Goal: Task Accomplishment & Management: Manage account settings

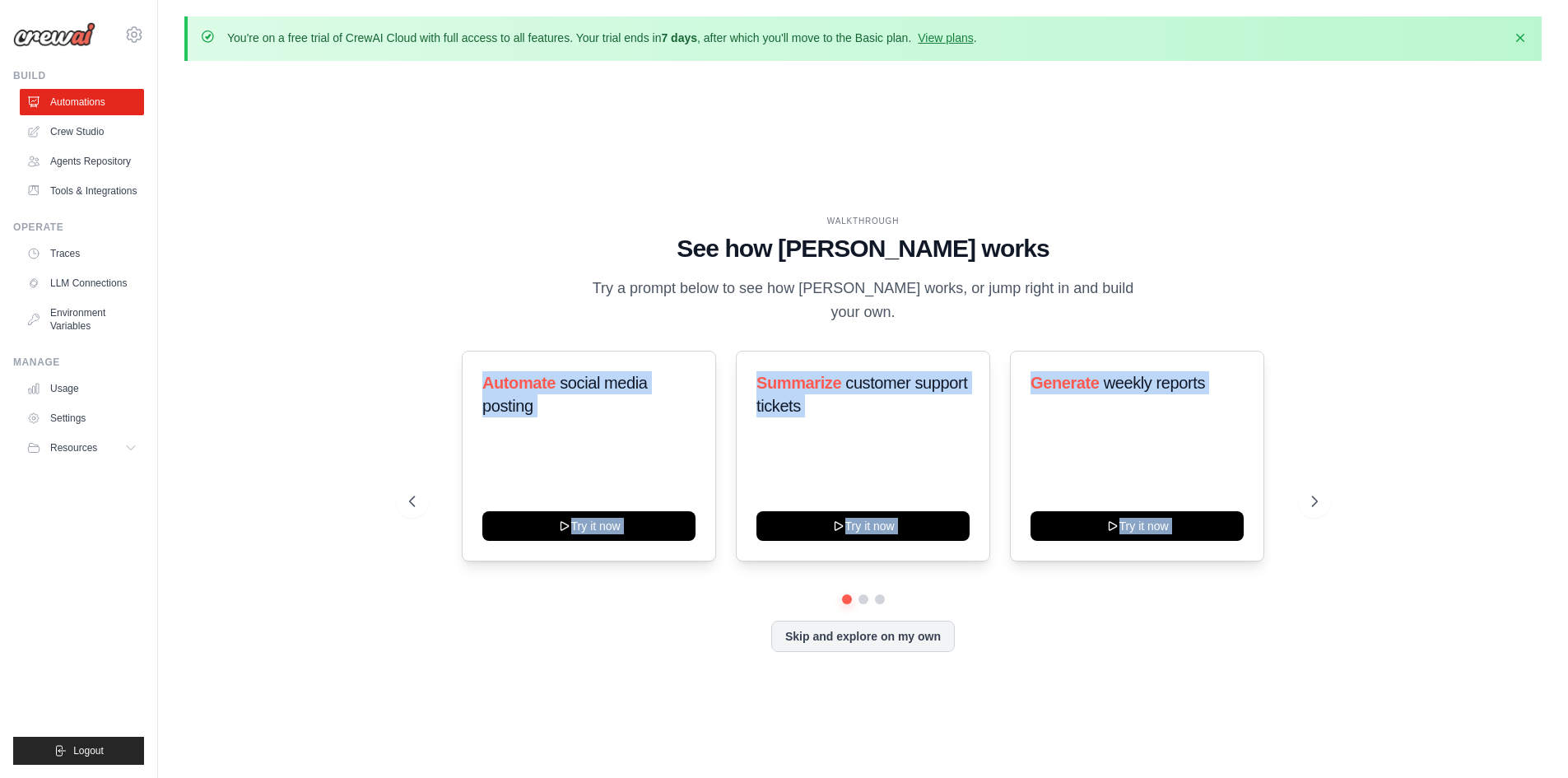
drag, startPoint x: 336, startPoint y: 573, endPoint x: 395, endPoint y: 619, distance: 74.8
click at [395, 619] on div "WALKTHROUGH See how [PERSON_NAME] works Try a prompt below to see how [PERSON_N…" at bounding box center [863, 446] width 1357 height 745
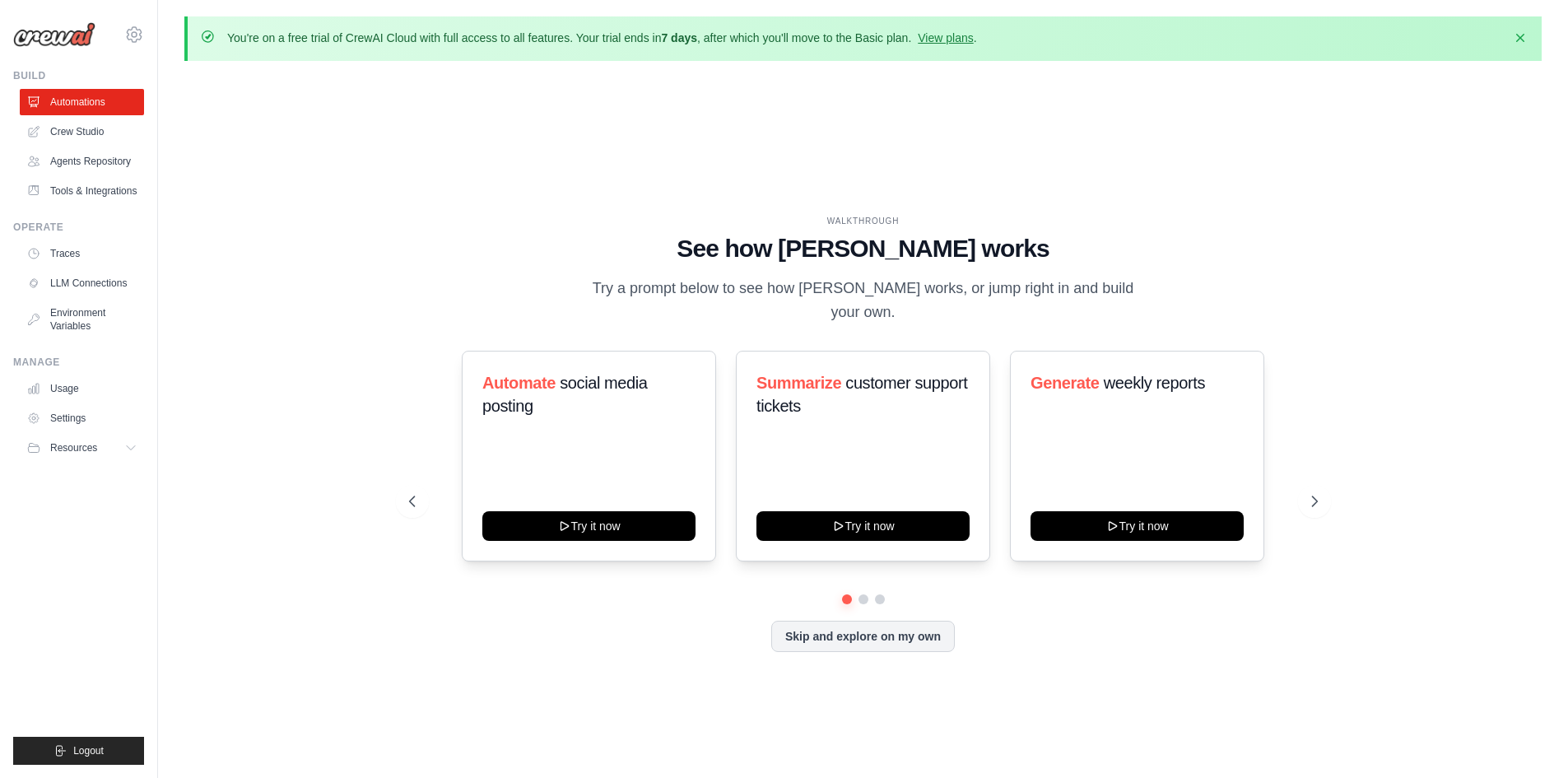
click at [472, 227] on div "WALKTHROUGH" at bounding box center [864, 221] width 909 height 12
click at [869, 594] on div at bounding box center [864, 599] width 909 height 10
click at [862, 592] on button at bounding box center [863, 599] width 13 height 13
click at [879, 592] on button at bounding box center [880, 599] width 13 height 13
click at [1320, 485] on button at bounding box center [1315, 502] width 33 height 33
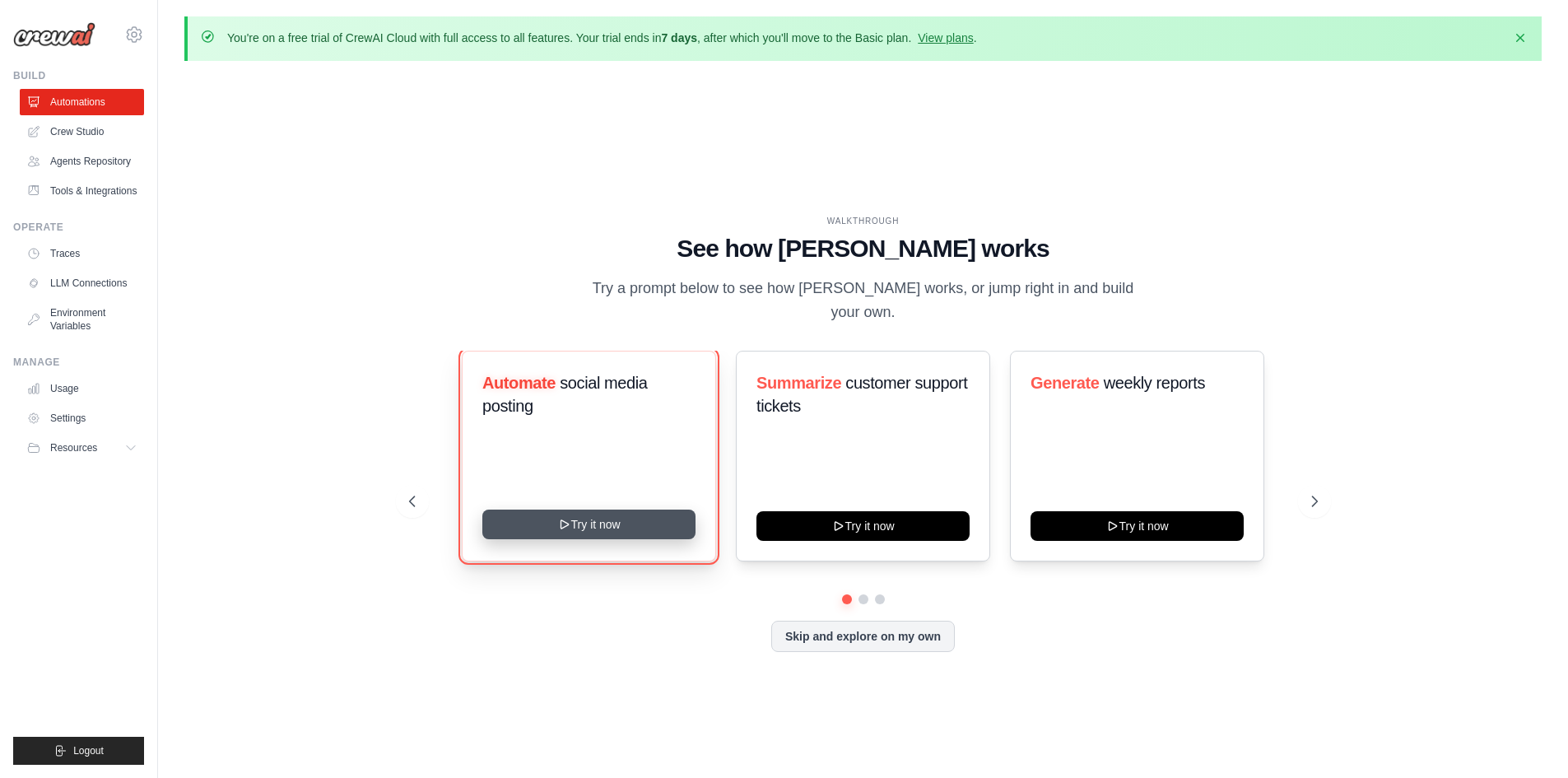
click at [609, 515] on button "Try it now" at bounding box center [589, 524] width 213 height 30
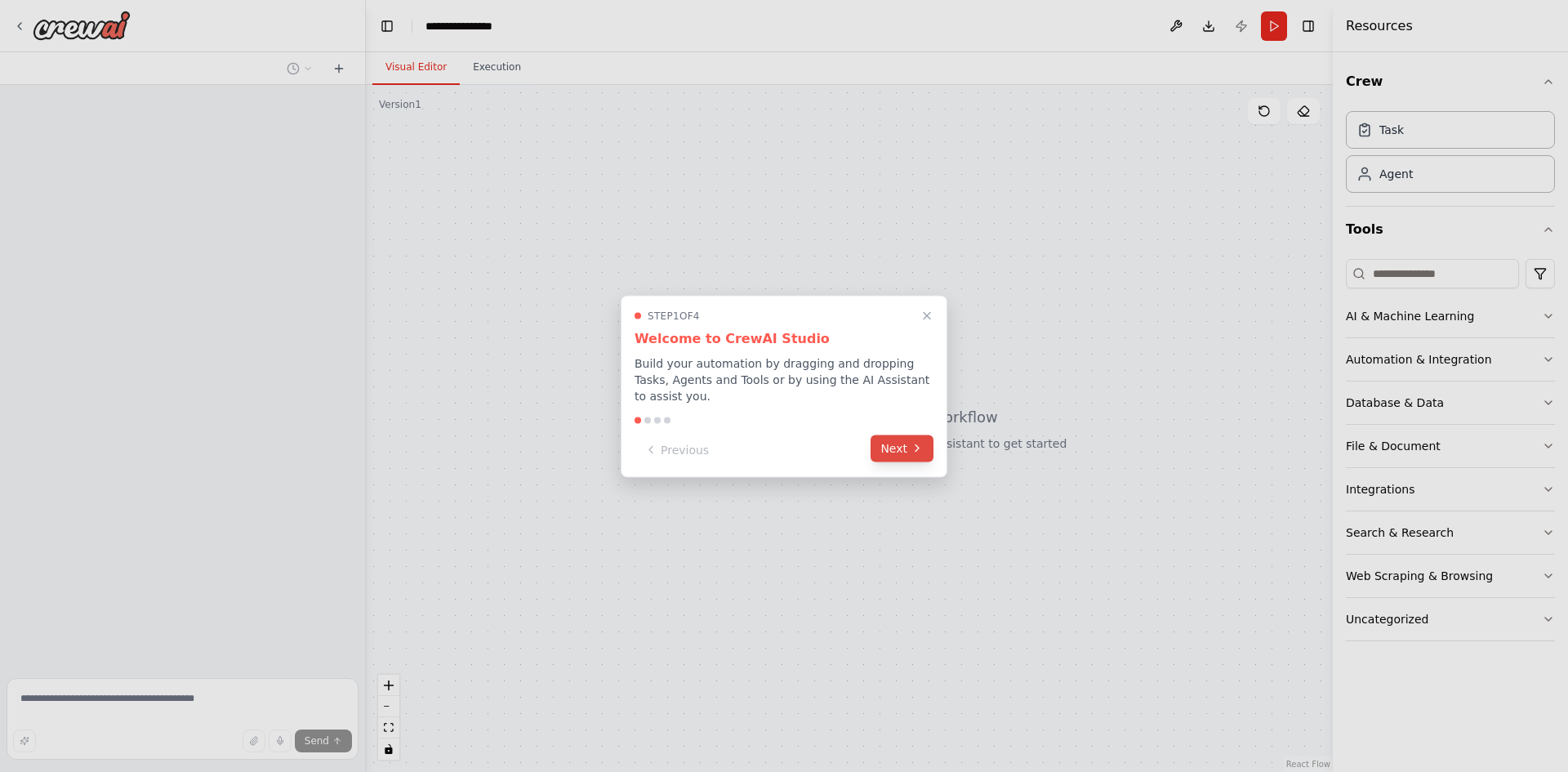
click at [904, 449] on button "Next" at bounding box center [902, 447] width 63 height 27
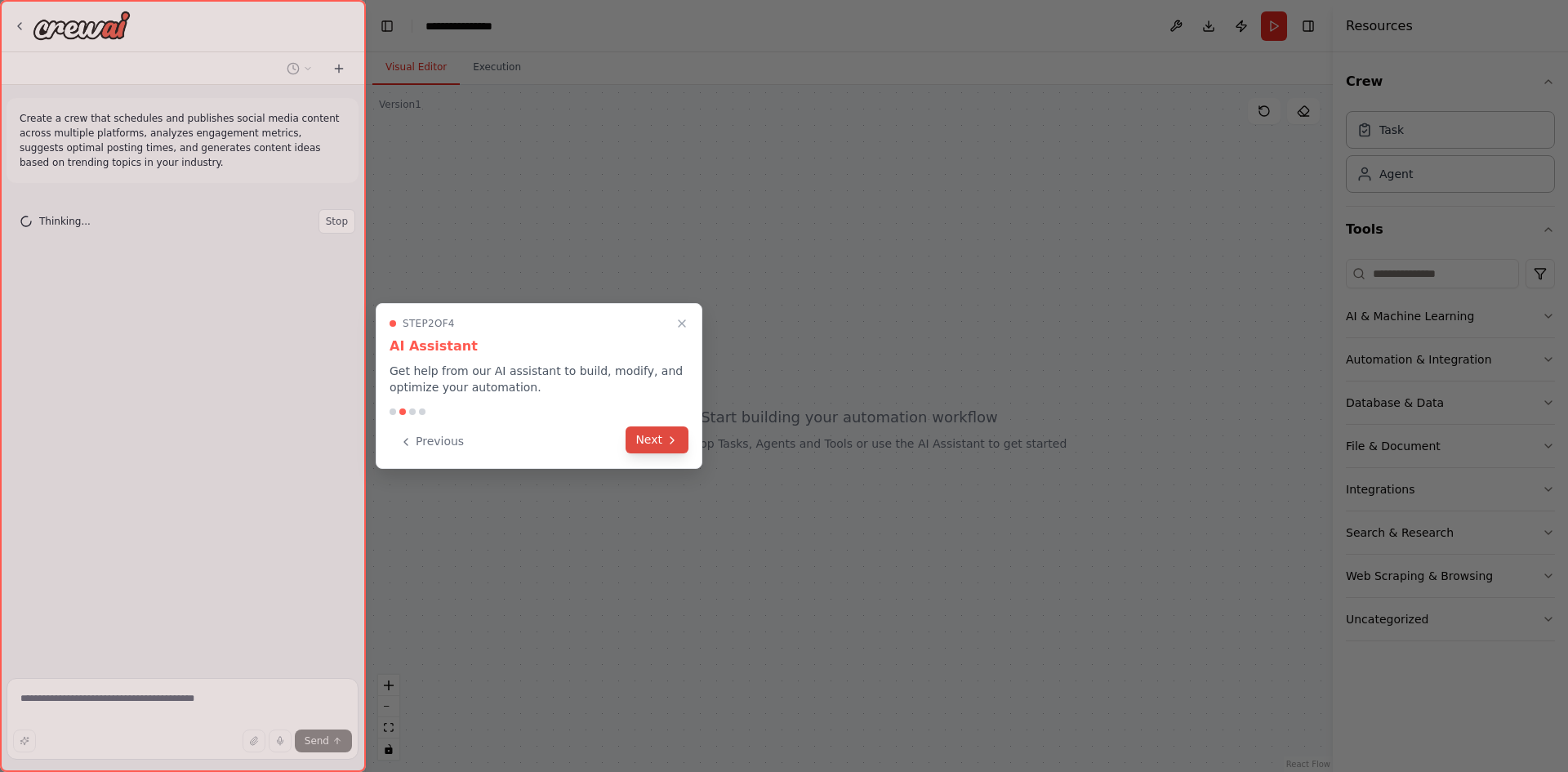
click at [669, 431] on button "Next" at bounding box center [656, 439] width 63 height 27
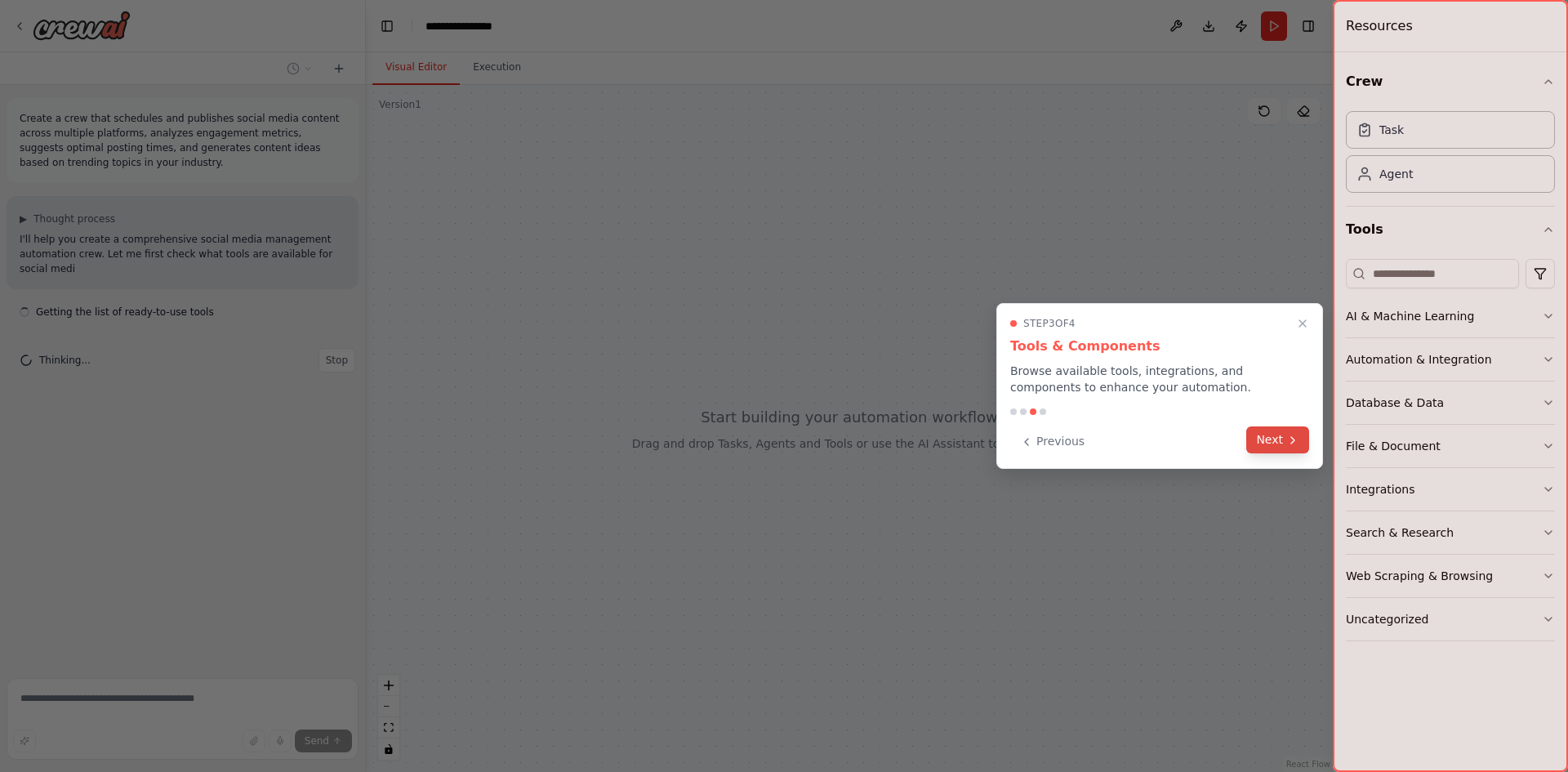
click at [1277, 448] on button "Next" at bounding box center [1277, 439] width 63 height 27
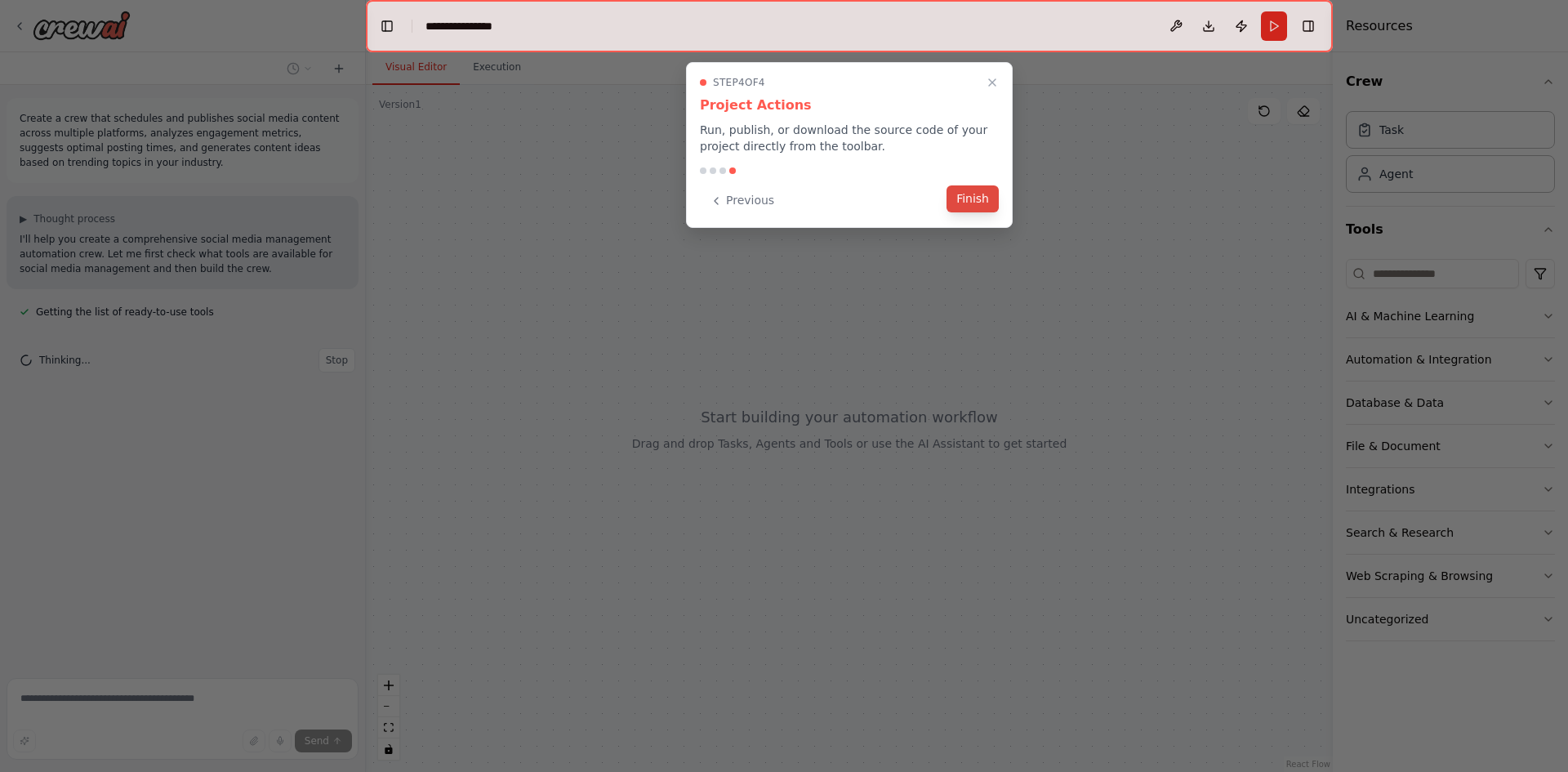
click at [968, 205] on button "Finish" at bounding box center [972, 198] width 52 height 27
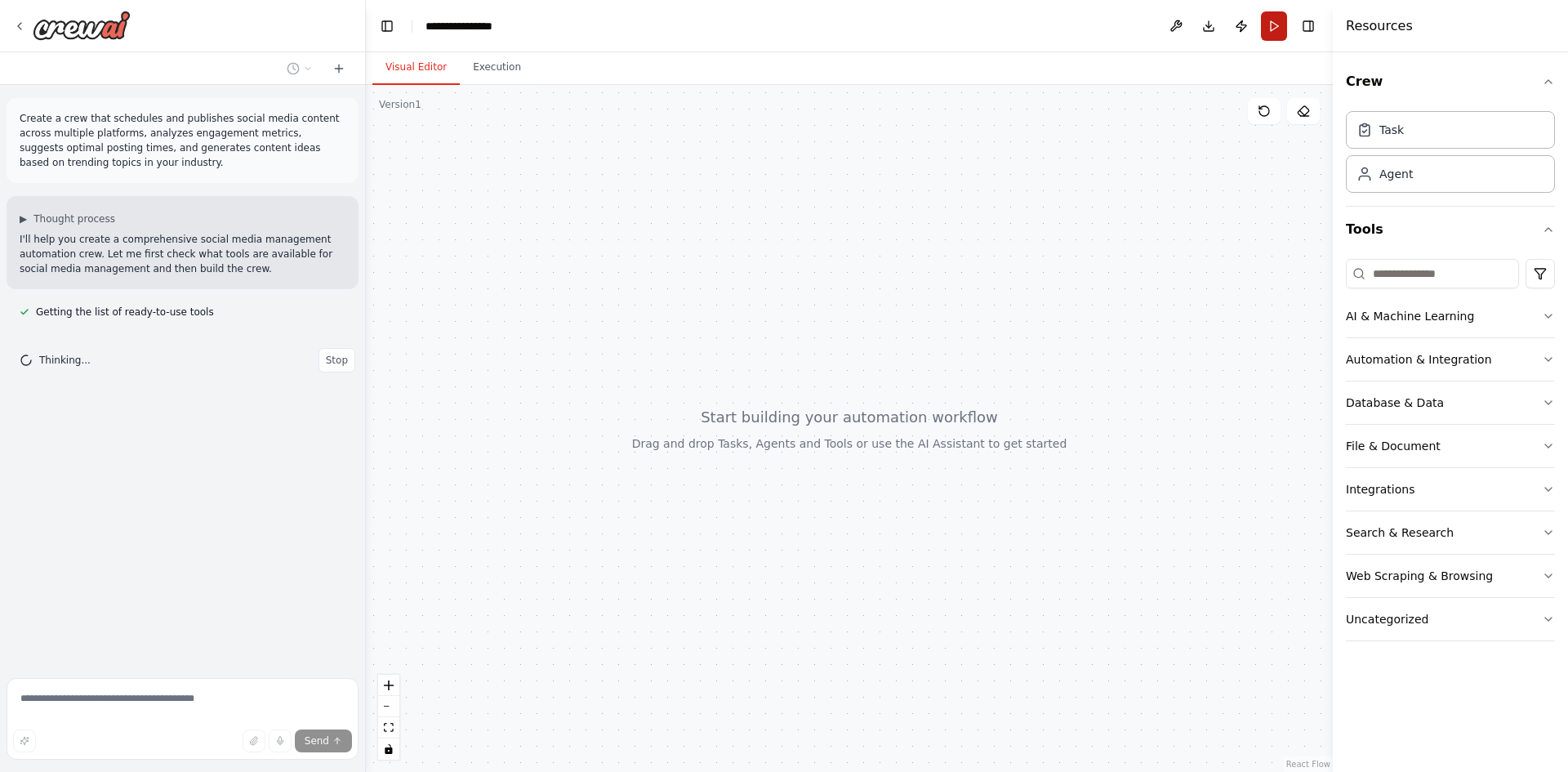
click at [1266, 28] on button "Run" at bounding box center [1274, 26] width 27 height 29
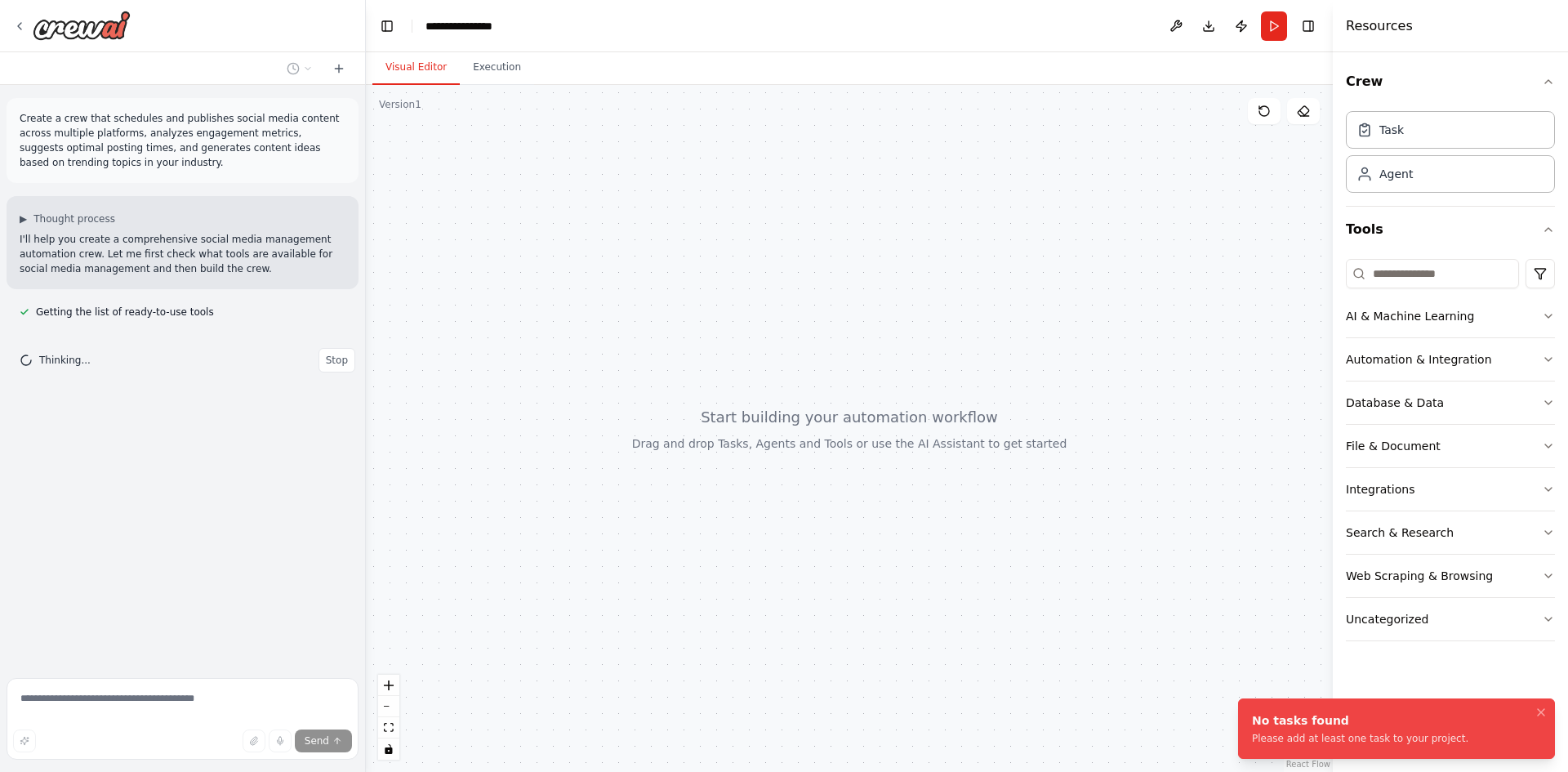
click at [1554, 705] on ol "No tasks found Please add at least one task to your project." at bounding box center [1396, 728] width 343 height 86
click at [1549, 705] on button "Notifications (F8)" at bounding box center [1540, 711] width 19 height 19
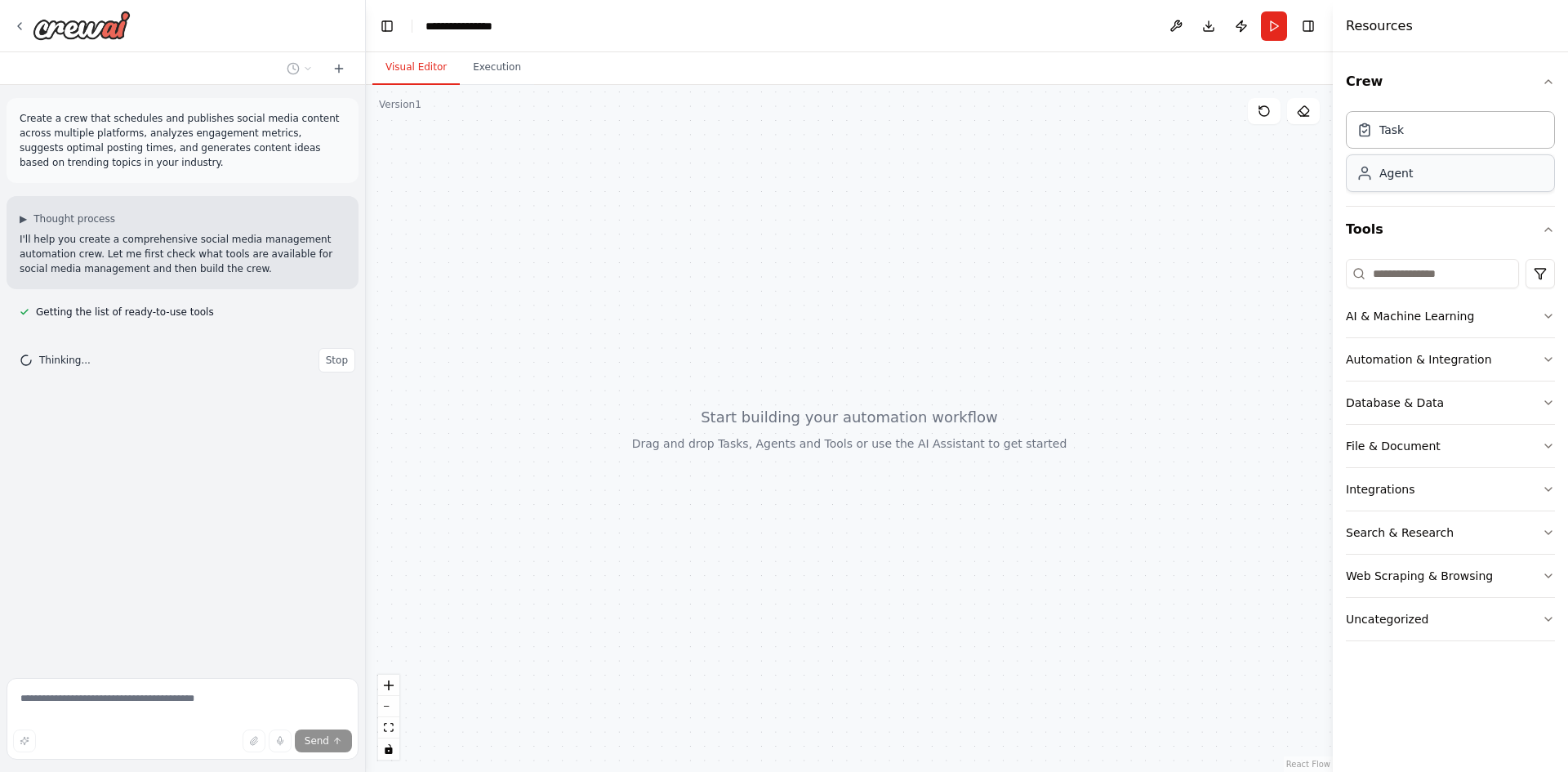
click at [1428, 190] on div "Agent" at bounding box center [1450, 172] width 209 height 38
click at [1375, 318] on div "AI & Machine Learning" at bounding box center [1409, 316] width 128 height 17
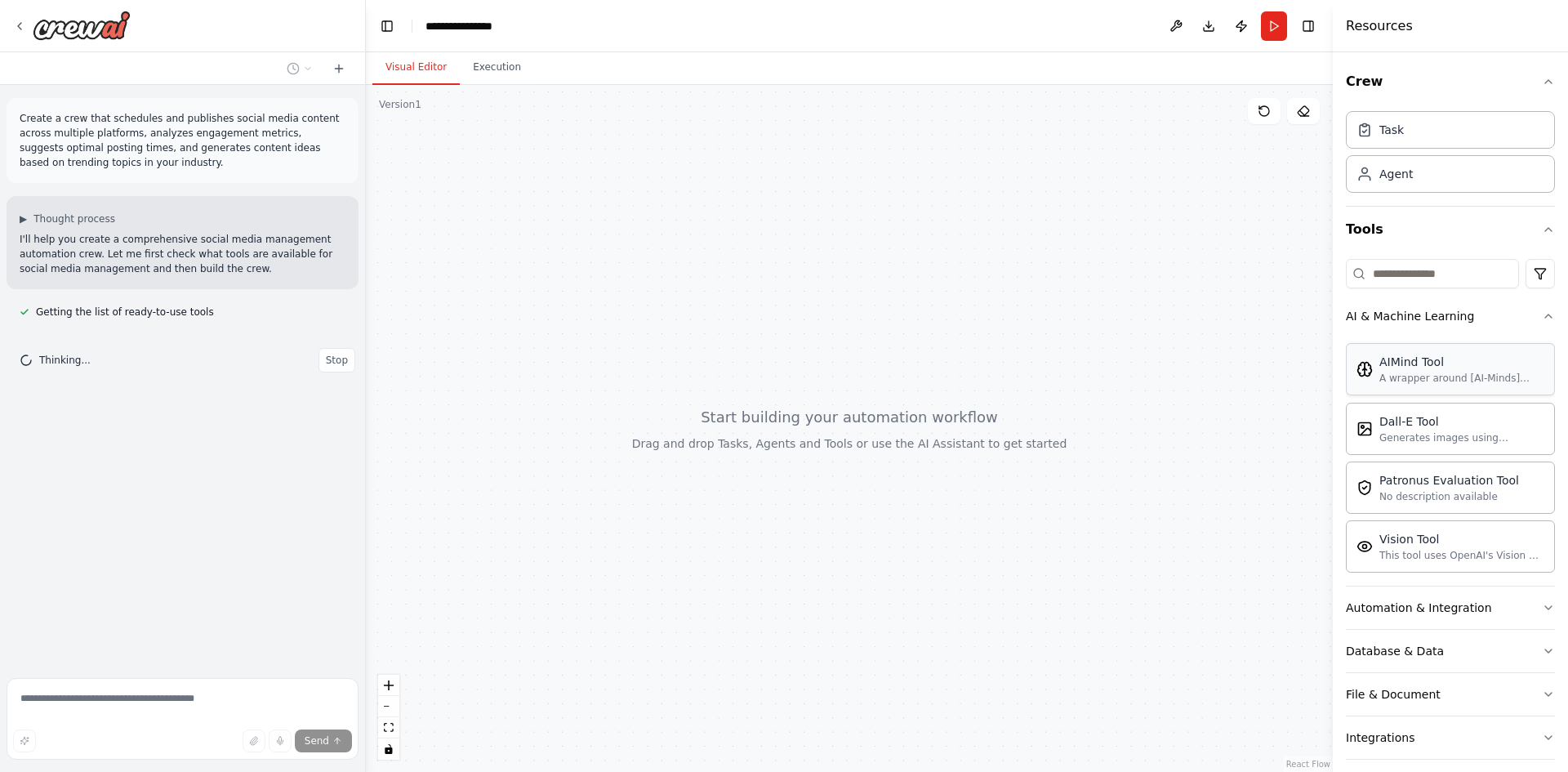
click at [1411, 386] on div "AIMind Tool A wrapper around [AI-Minds]([URL][DOMAIN_NAME]). Useful for when yo…" at bounding box center [1450, 369] width 209 height 52
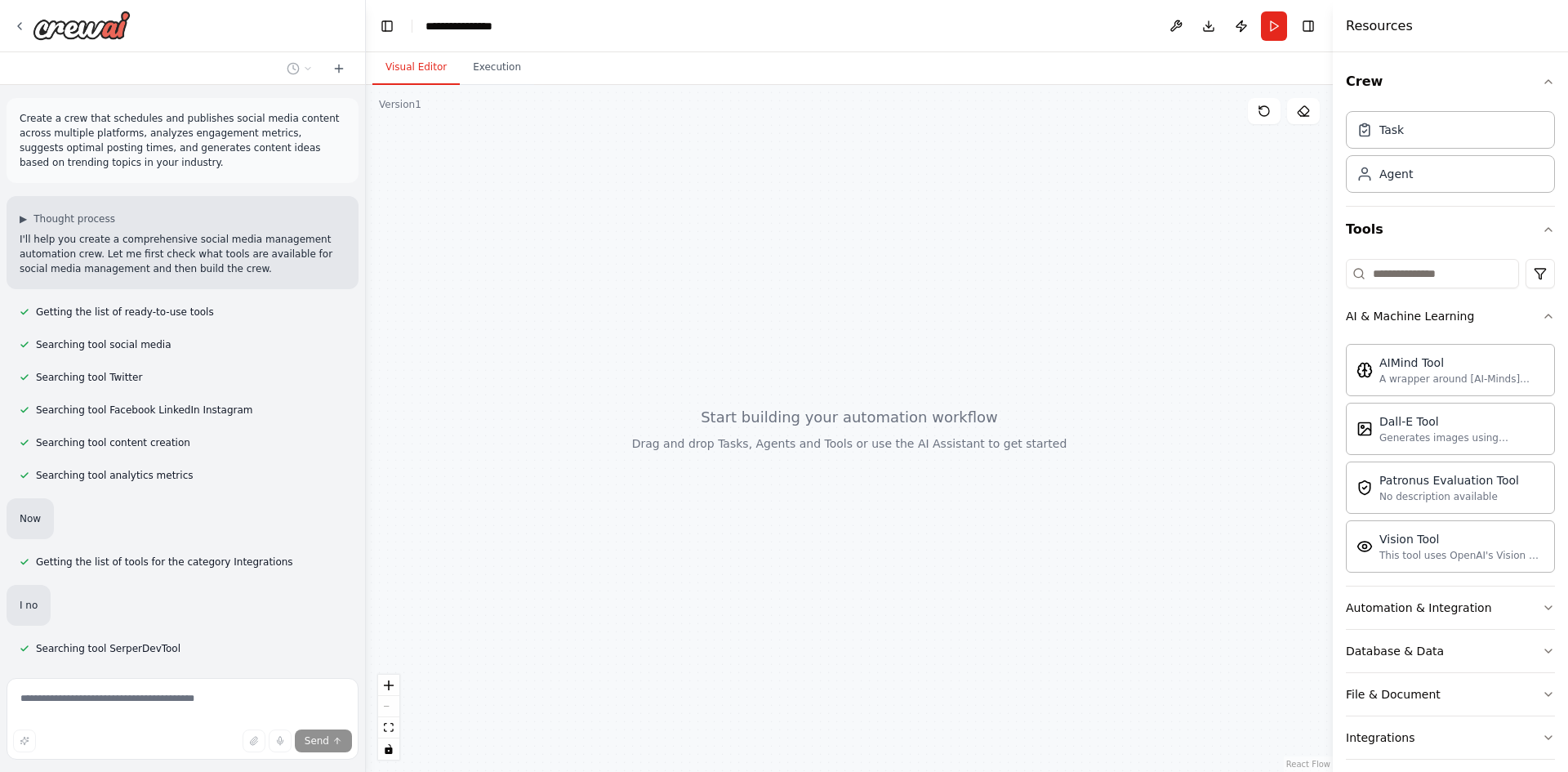
scroll to position [189, 0]
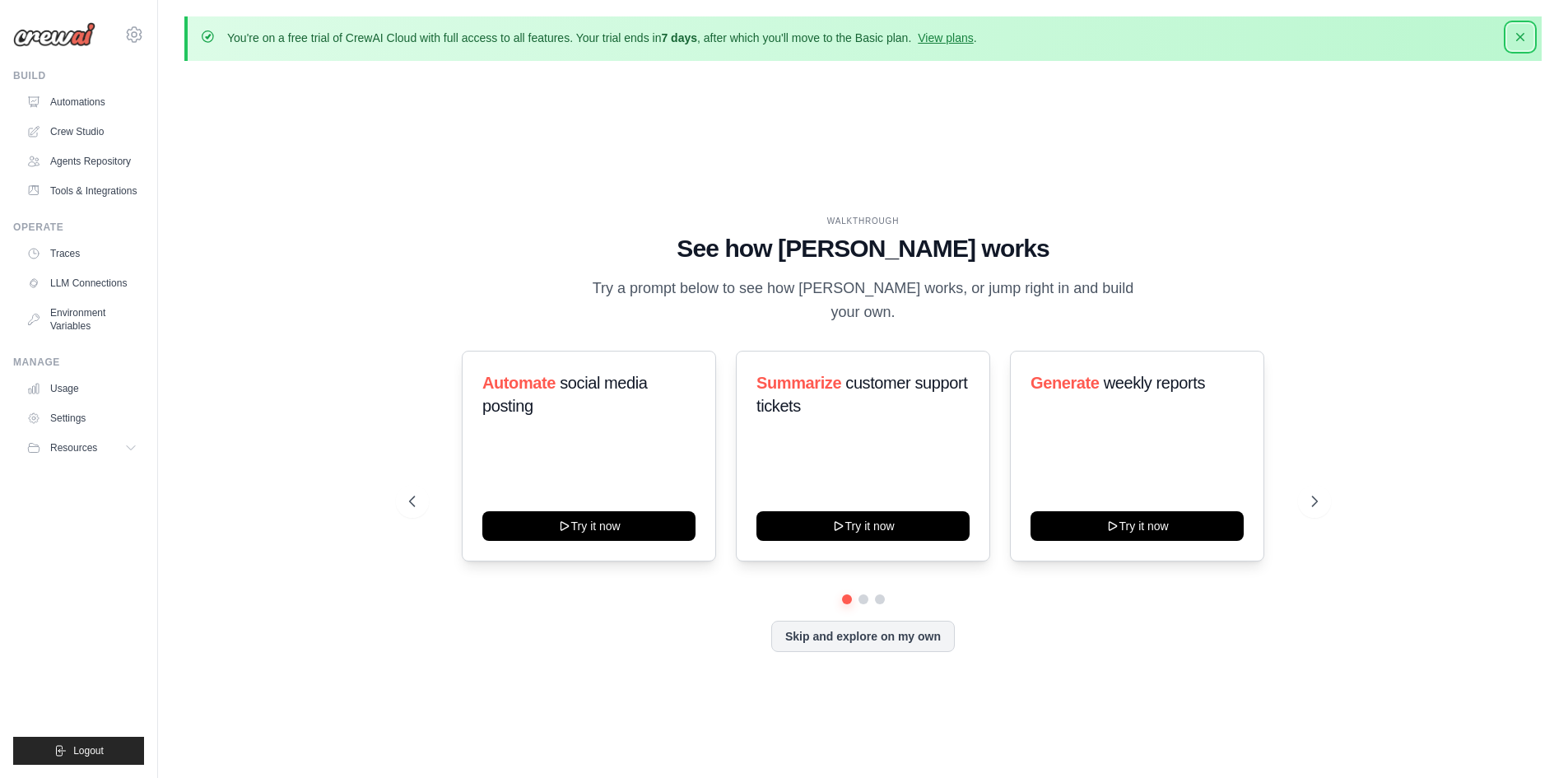
click at [1518, 41] on icon "button" at bounding box center [1520, 37] width 8 height 8
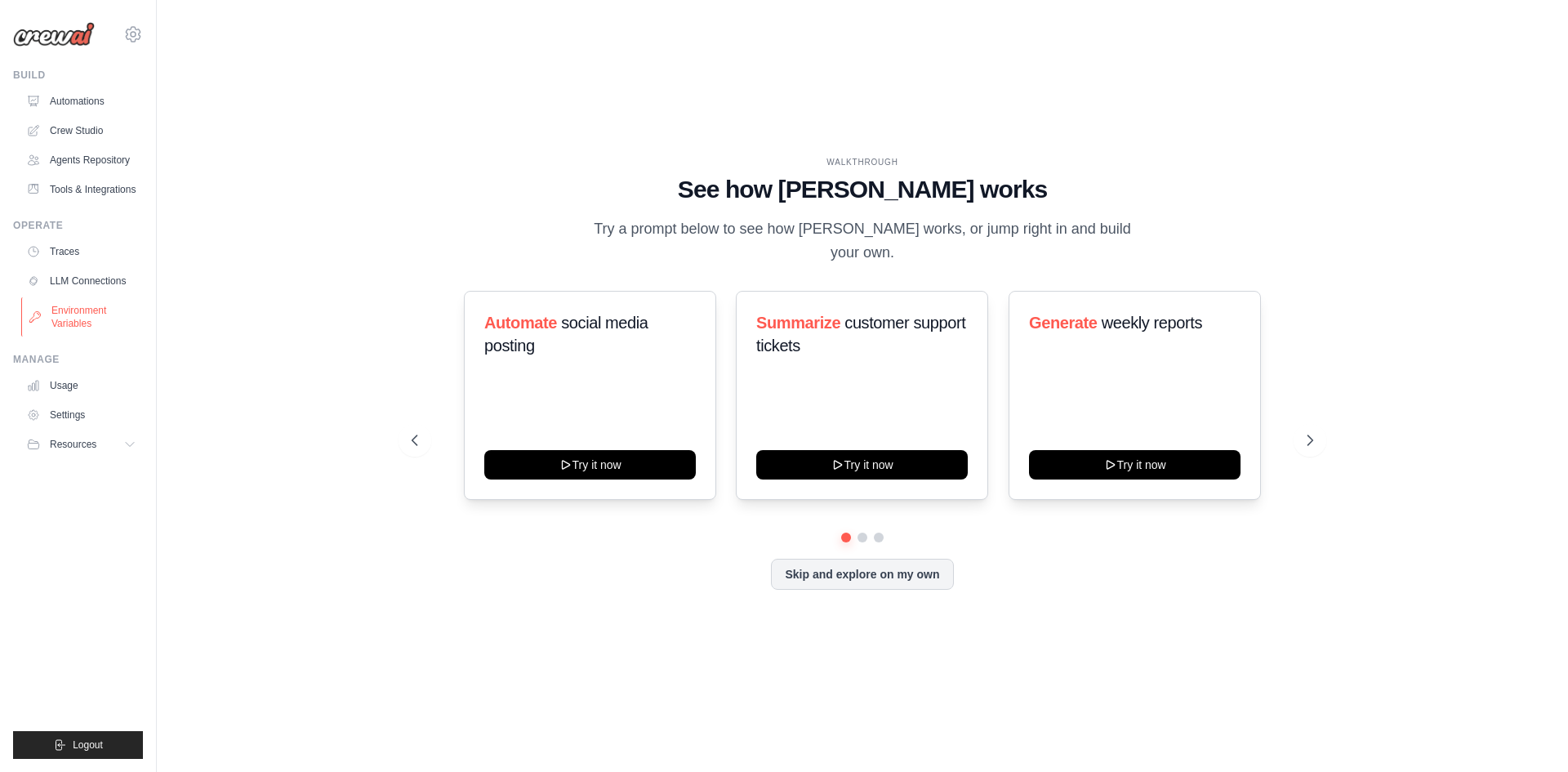
click at [64, 335] on link "Environment Variables" at bounding box center [82, 316] width 124 height 39
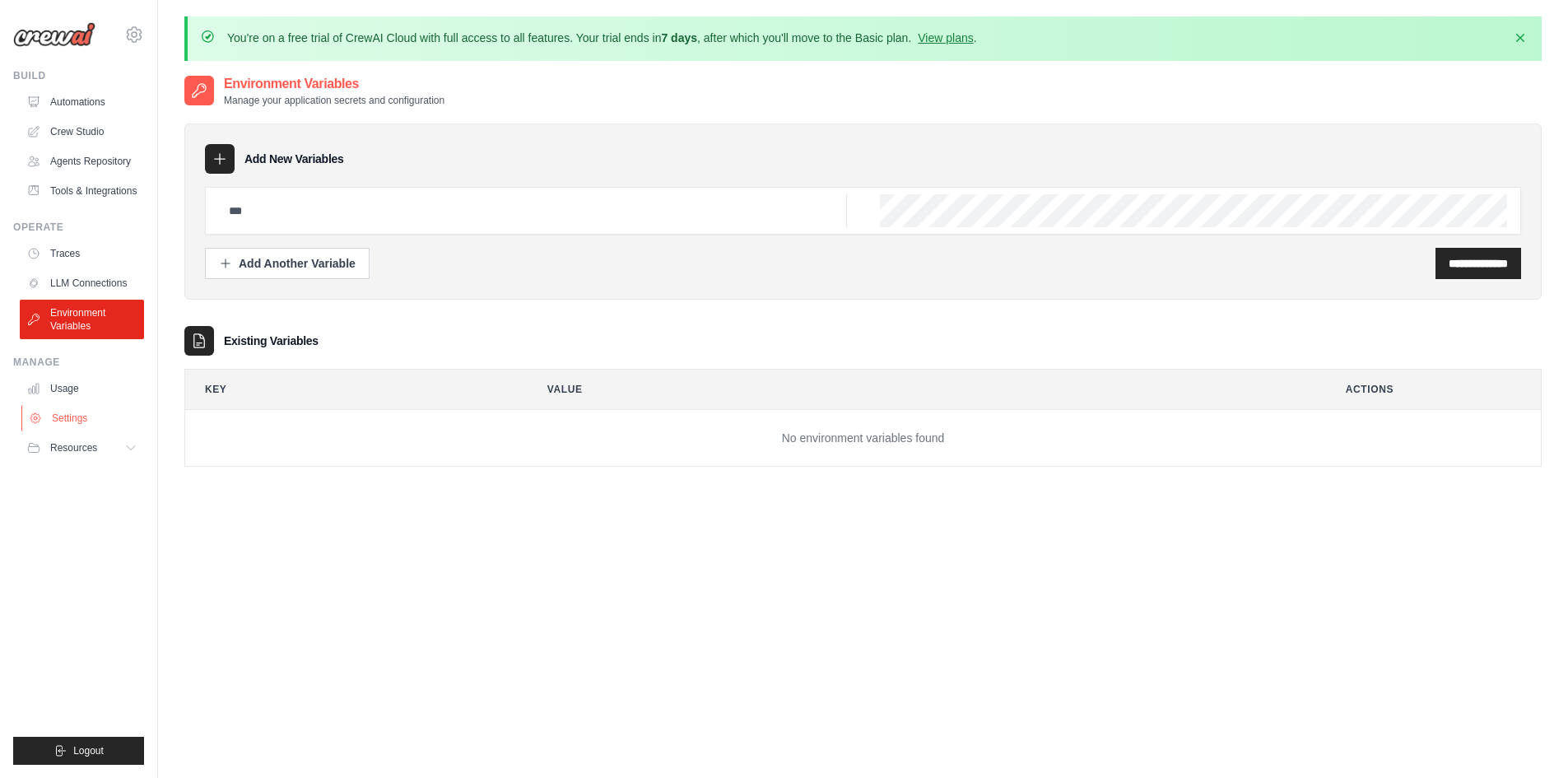
click at [54, 427] on link "Settings" at bounding box center [83, 418] width 125 height 27
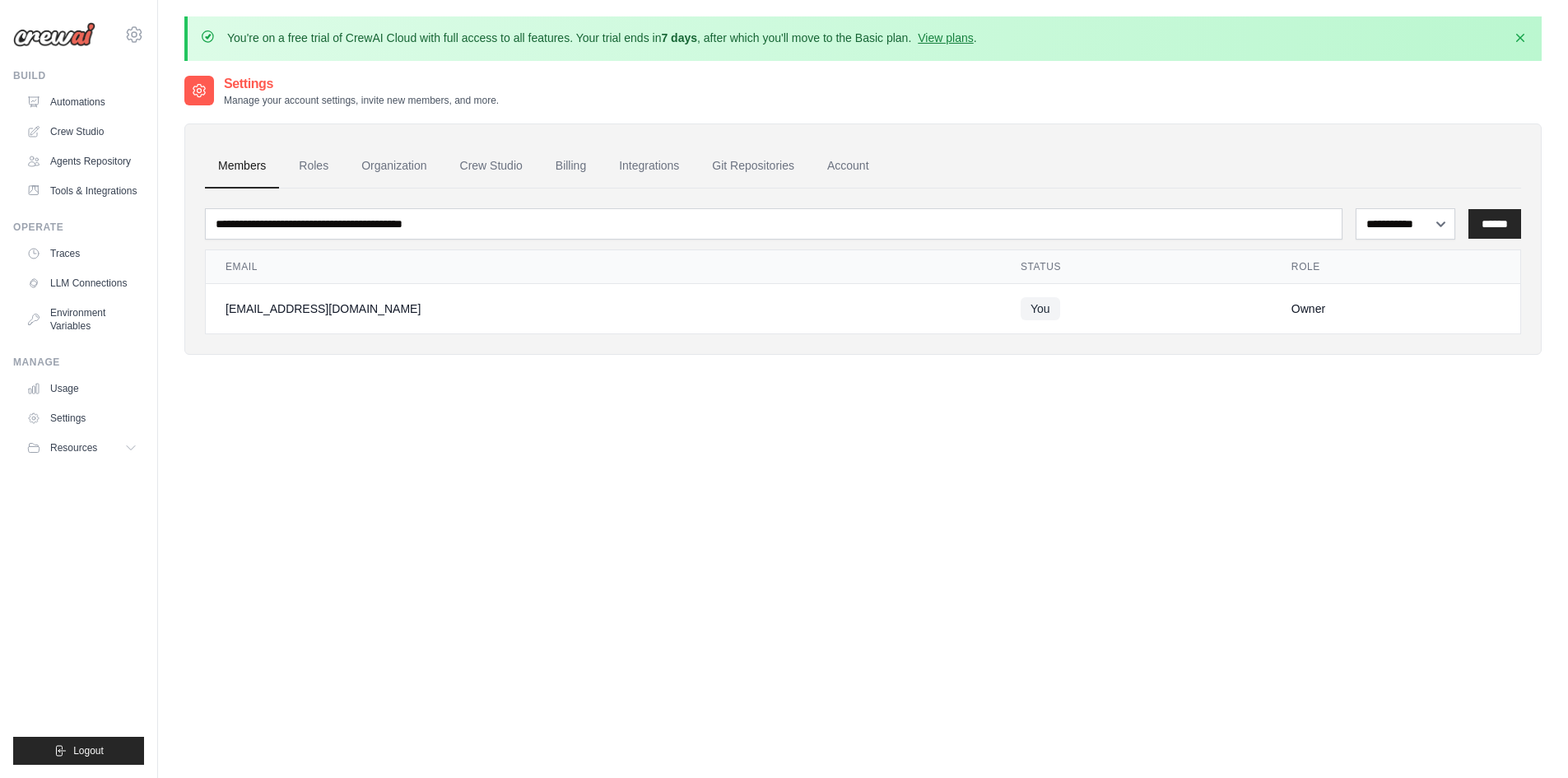
click at [1271, 298] on td "Owner" at bounding box center [1395, 309] width 249 height 50
